Goal: Task Accomplishment & Management: Use online tool/utility

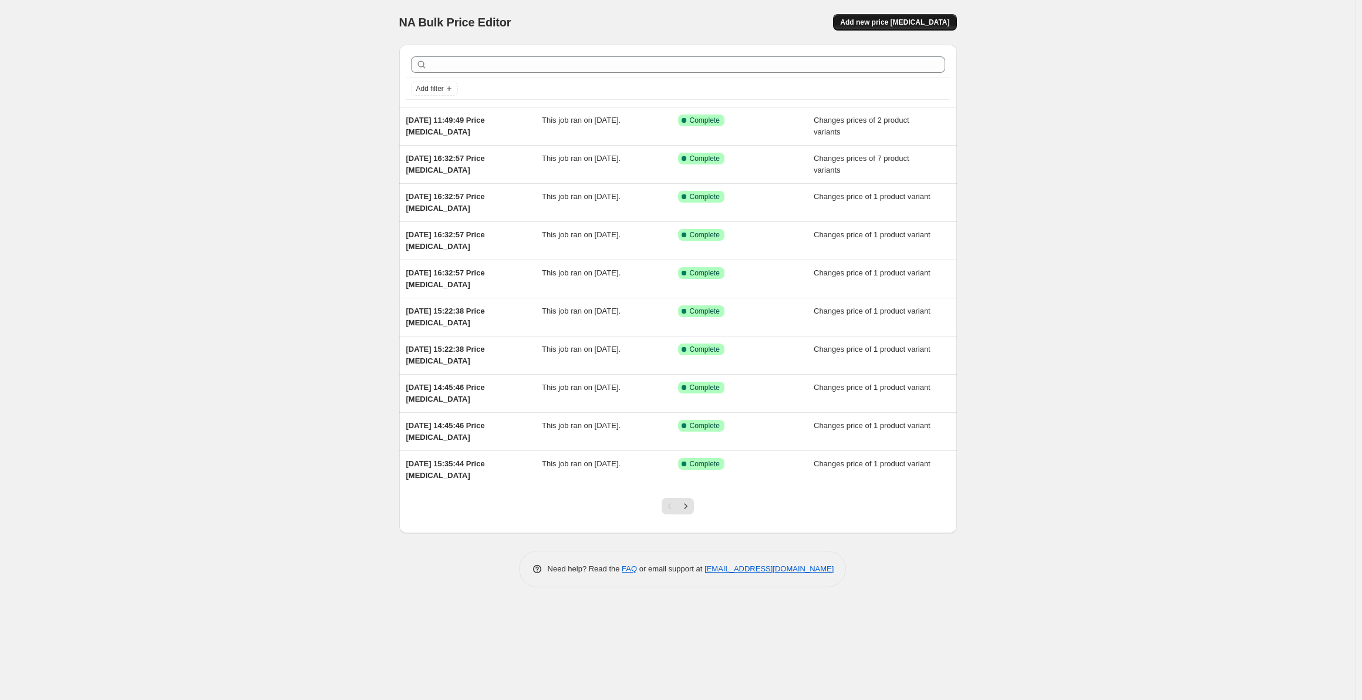
click at [893, 19] on span "Add new price [MEDICAL_DATA]" at bounding box center [894, 22] width 109 height 9
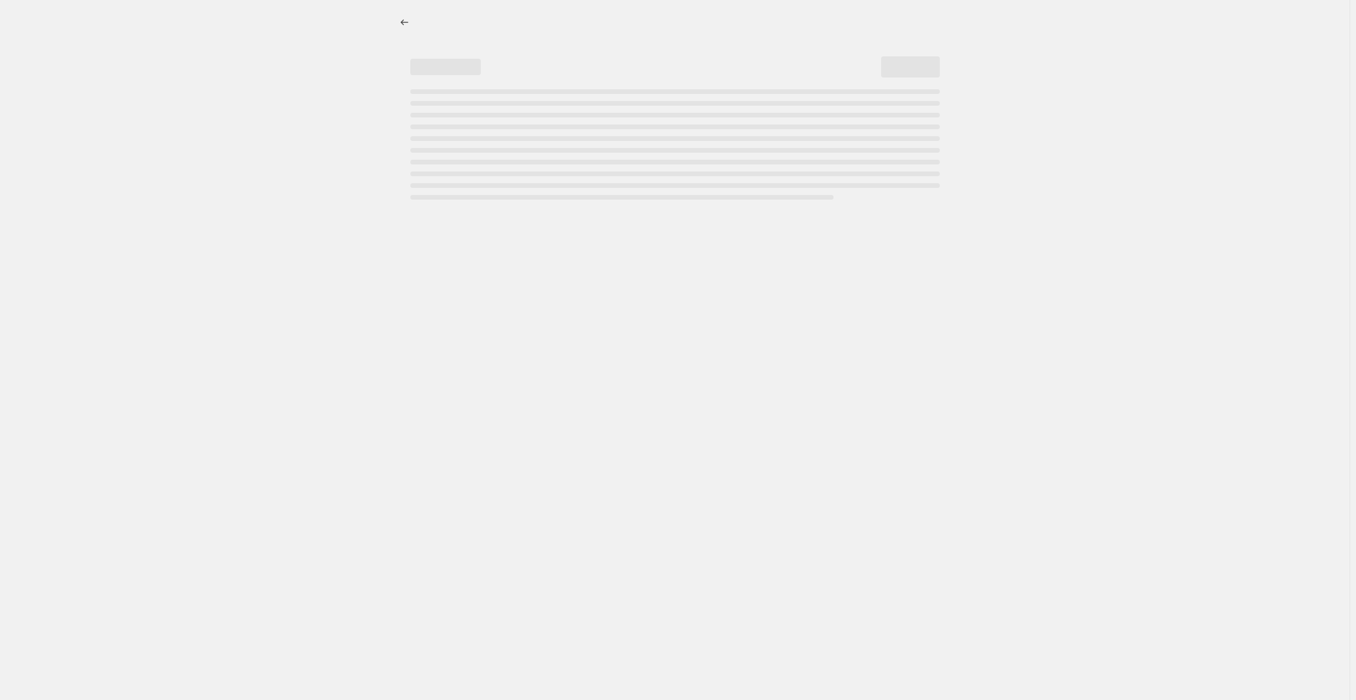
select select "percentage"
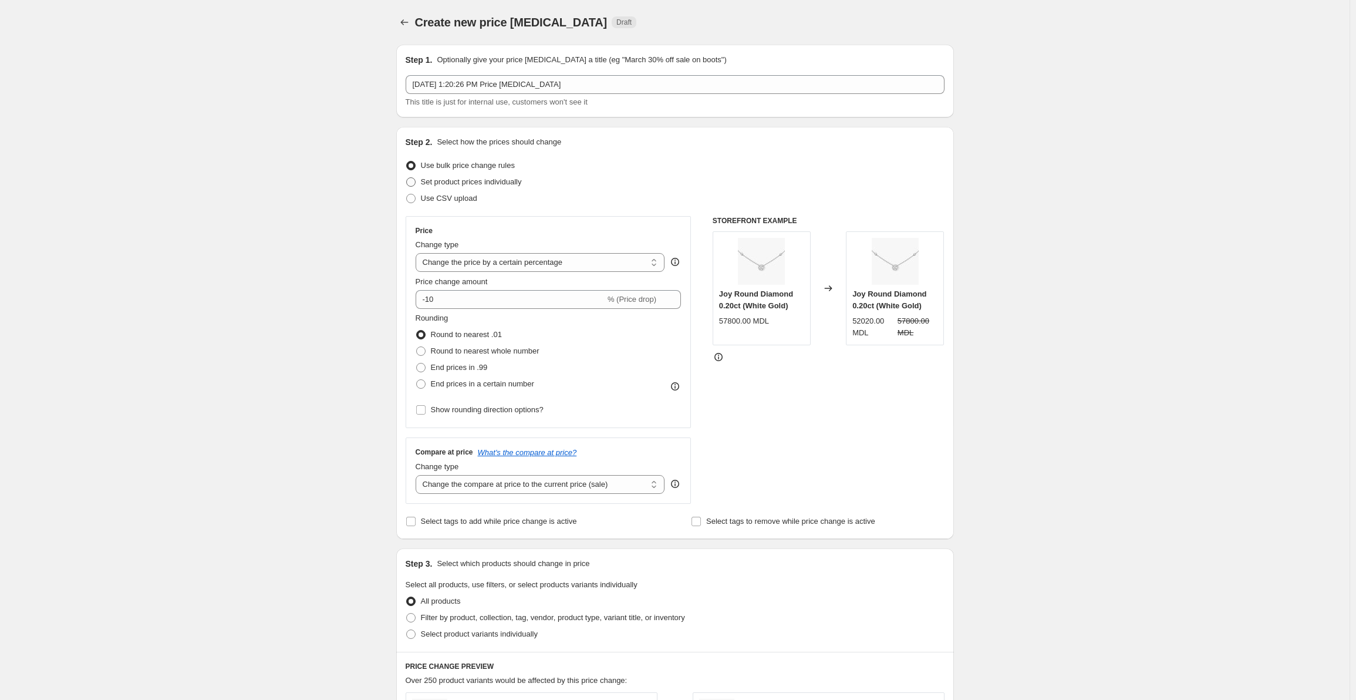
click at [438, 183] on span "Set product prices individually" at bounding box center [471, 181] width 101 height 9
click at [407, 178] on input "Set product prices individually" at bounding box center [406, 177] width 1 height 1
radio input "true"
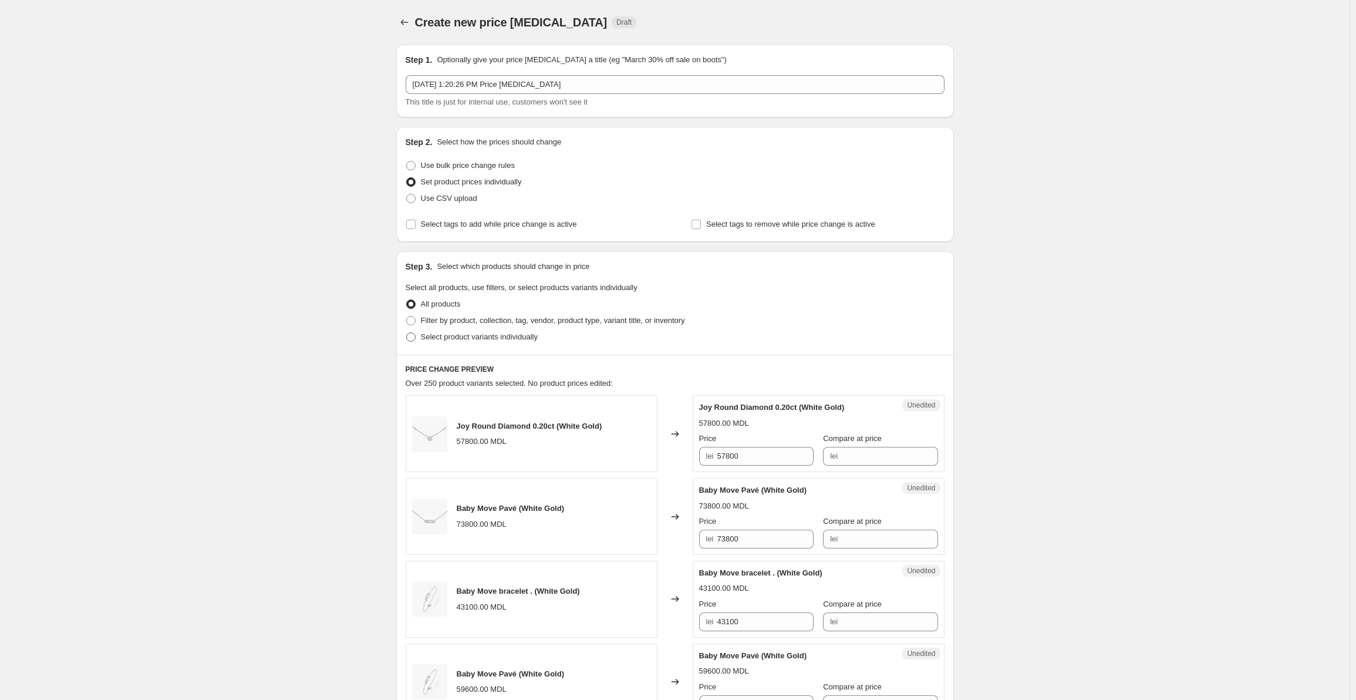
click at [416, 337] on span at bounding box center [411, 337] width 11 height 11
click at [407, 333] on input "Select product variants individually" at bounding box center [406, 332] width 1 height 1
radio input "true"
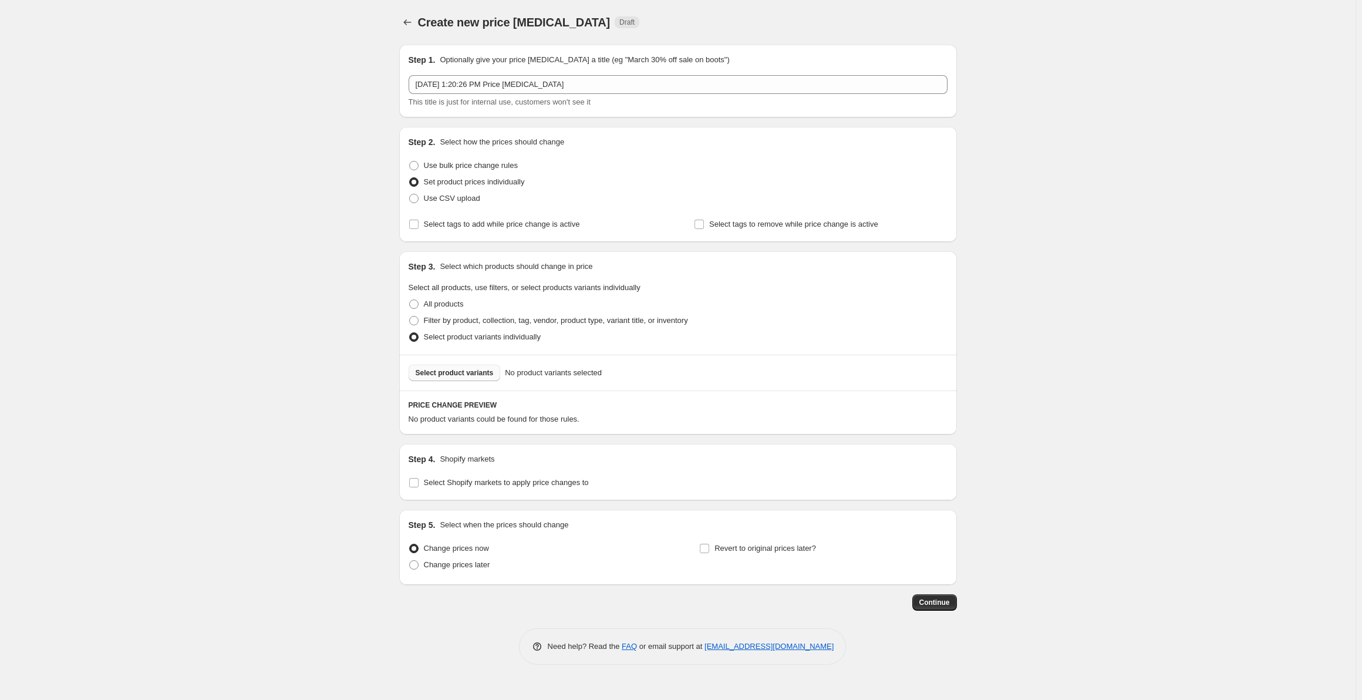
click at [426, 377] on span "Select product variants" at bounding box center [455, 372] width 78 height 9
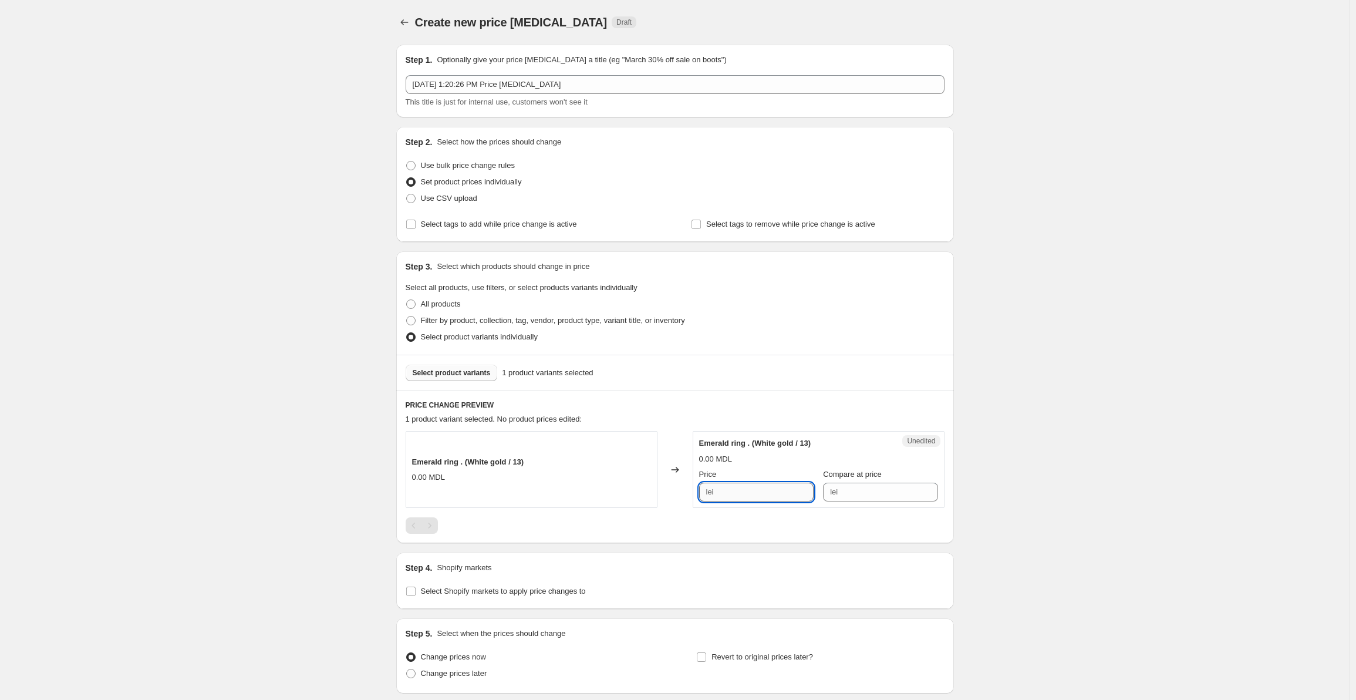
click at [741, 496] on input "Price" at bounding box center [765, 492] width 96 height 19
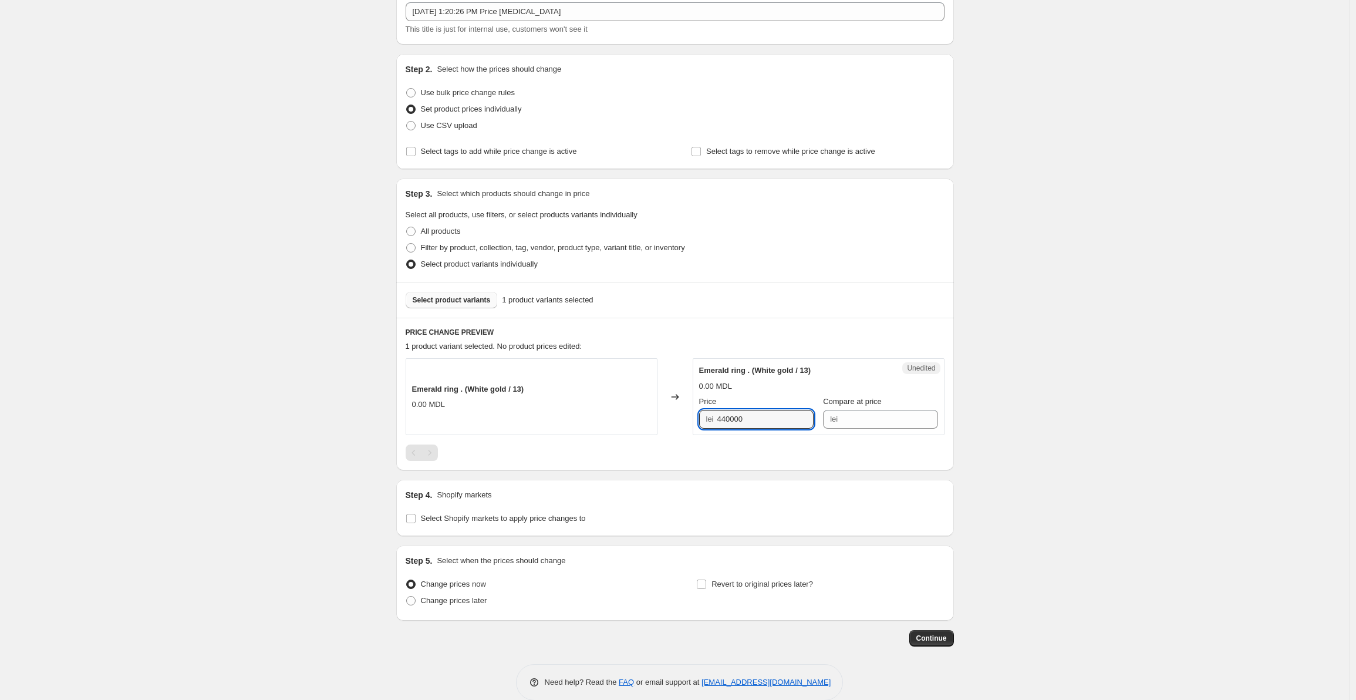
scroll to position [91, 0]
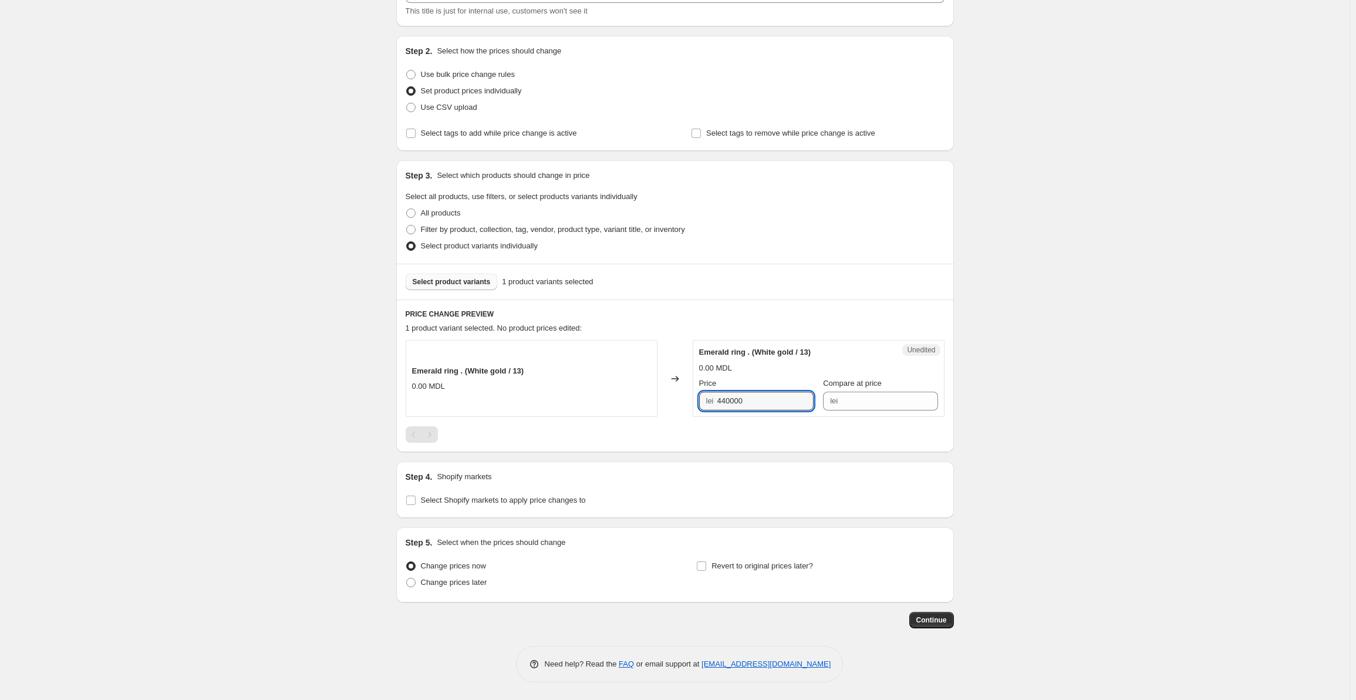
type input "440000"
click at [437, 285] on span "Select product variants" at bounding box center [452, 281] width 78 height 9
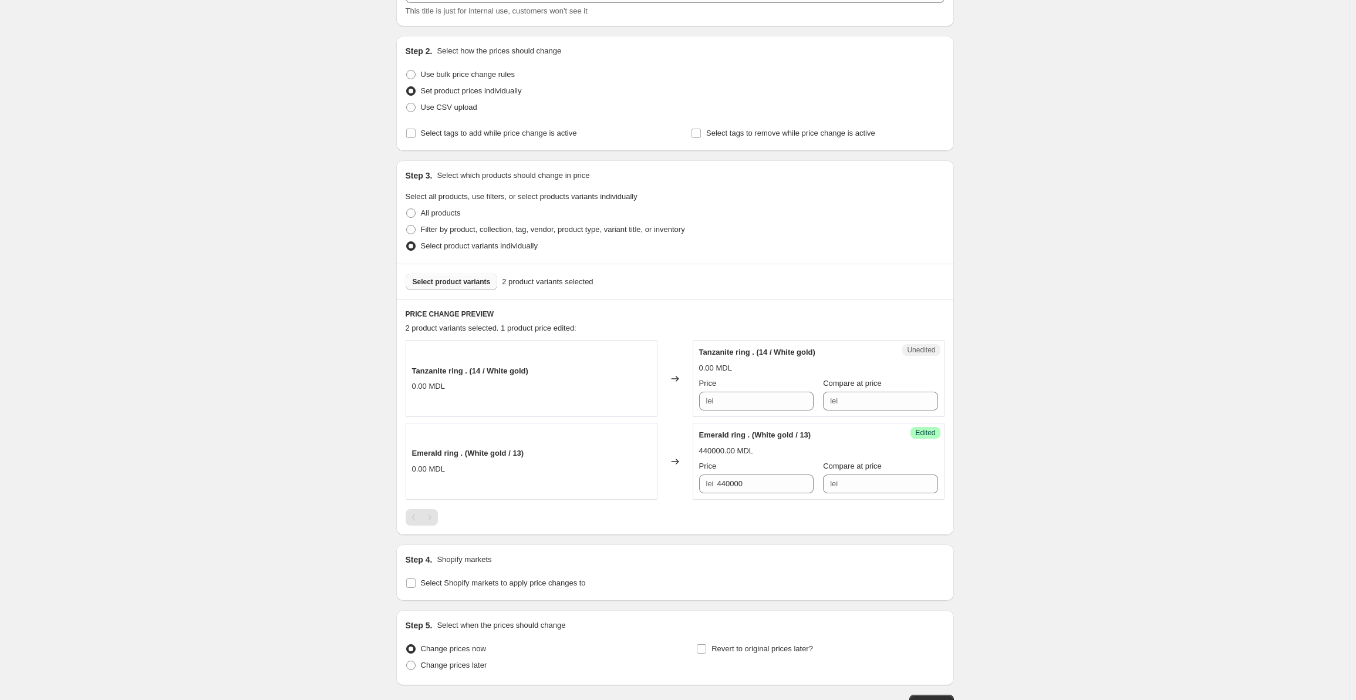
click at [719, 397] on div "lei" at bounding box center [756, 401] width 114 height 19
type input "125000"
click at [992, 365] on div "Create new price [MEDICAL_DATA]. This page is ready Create new price [MEDICAL_D…" at bounding box center [675, 346] width 1350 height 874
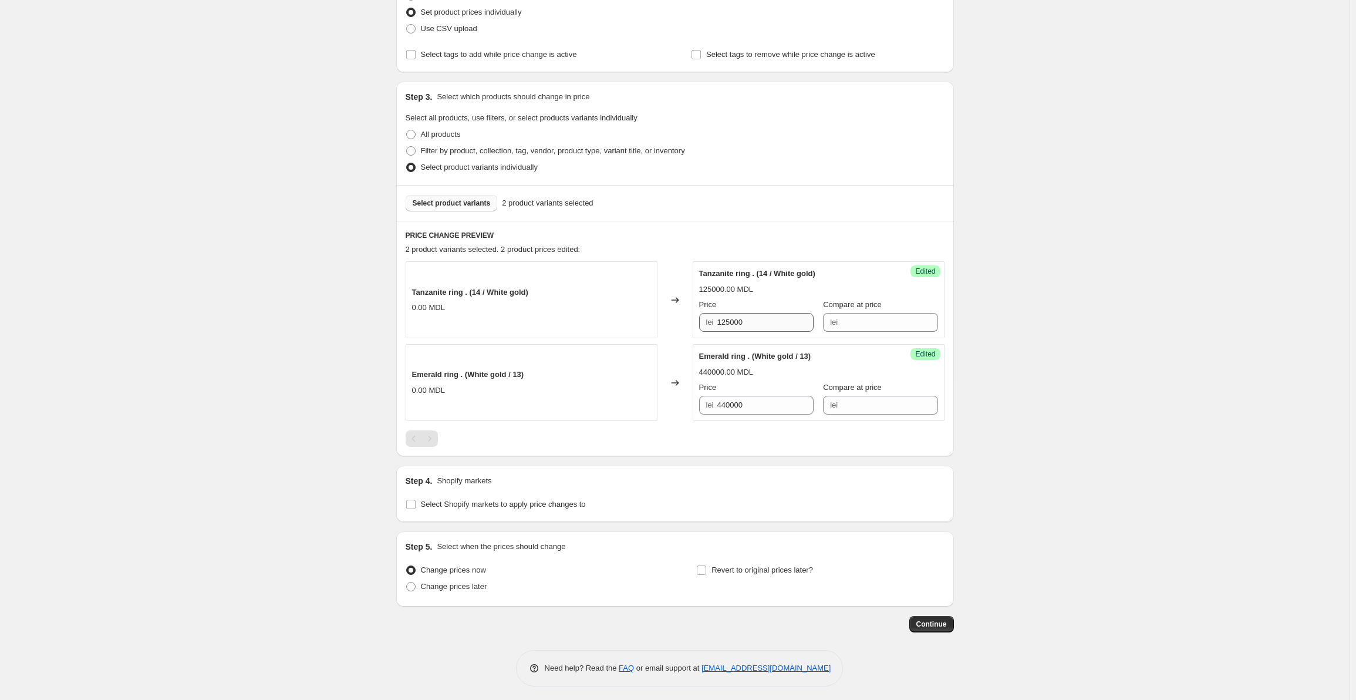
scroll to position [174, 0]
click at [942, 622] on span "Continue" at bounding box center [931, 619] width 31 height 9
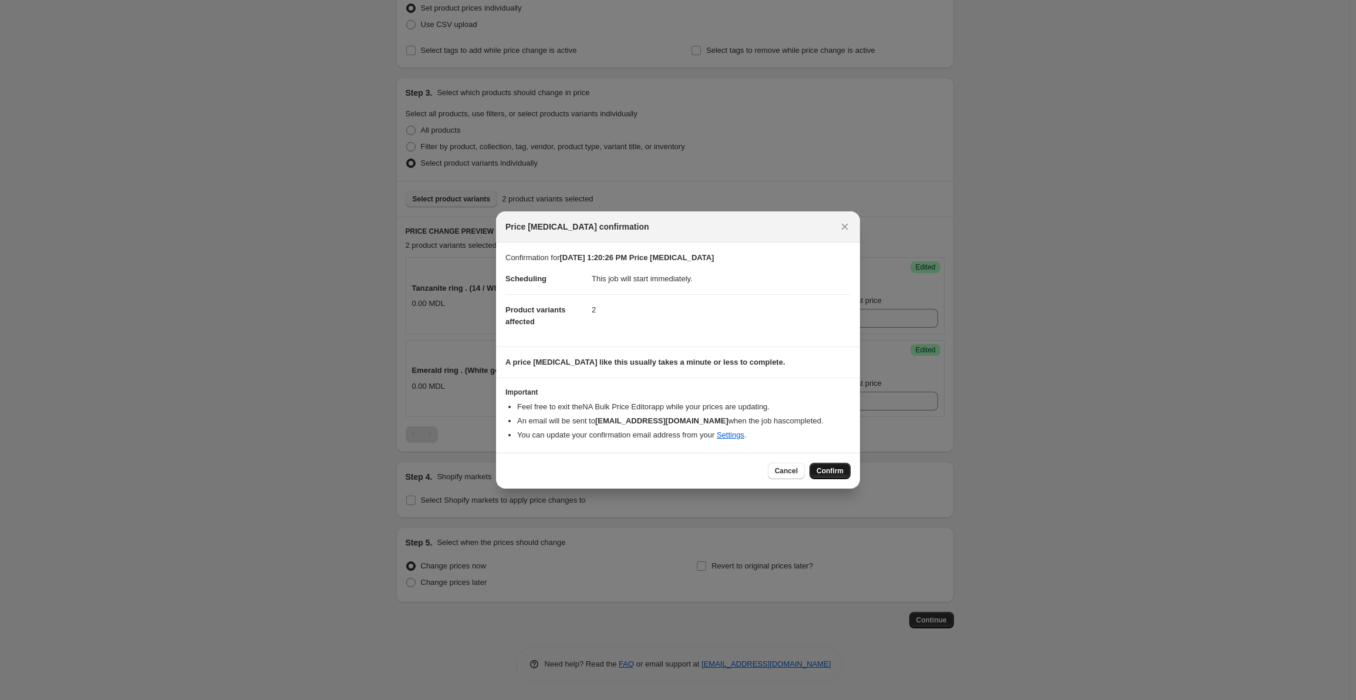
click at [821, 473] on span "Confirm" at bounding box center [830, 470] width 27 height 9
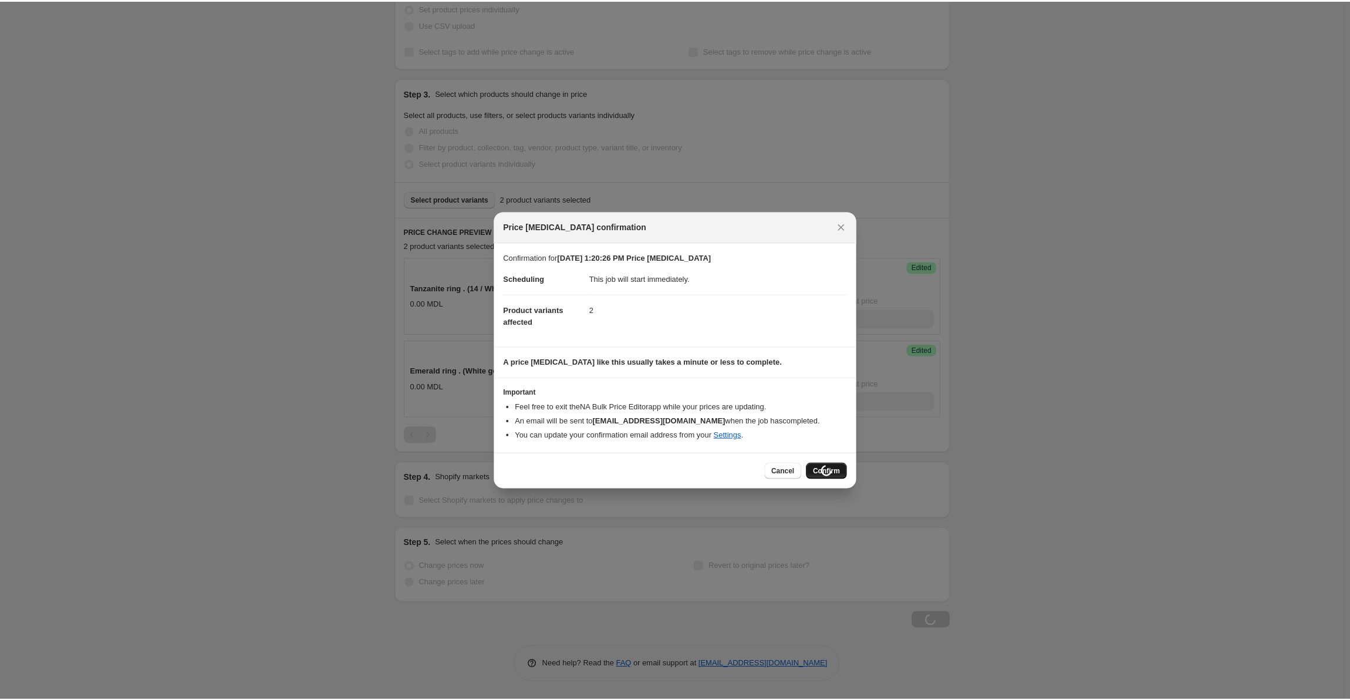
scroll to position [174, 0]
